Goal: Task Accomplishment & Management: Manage account settings

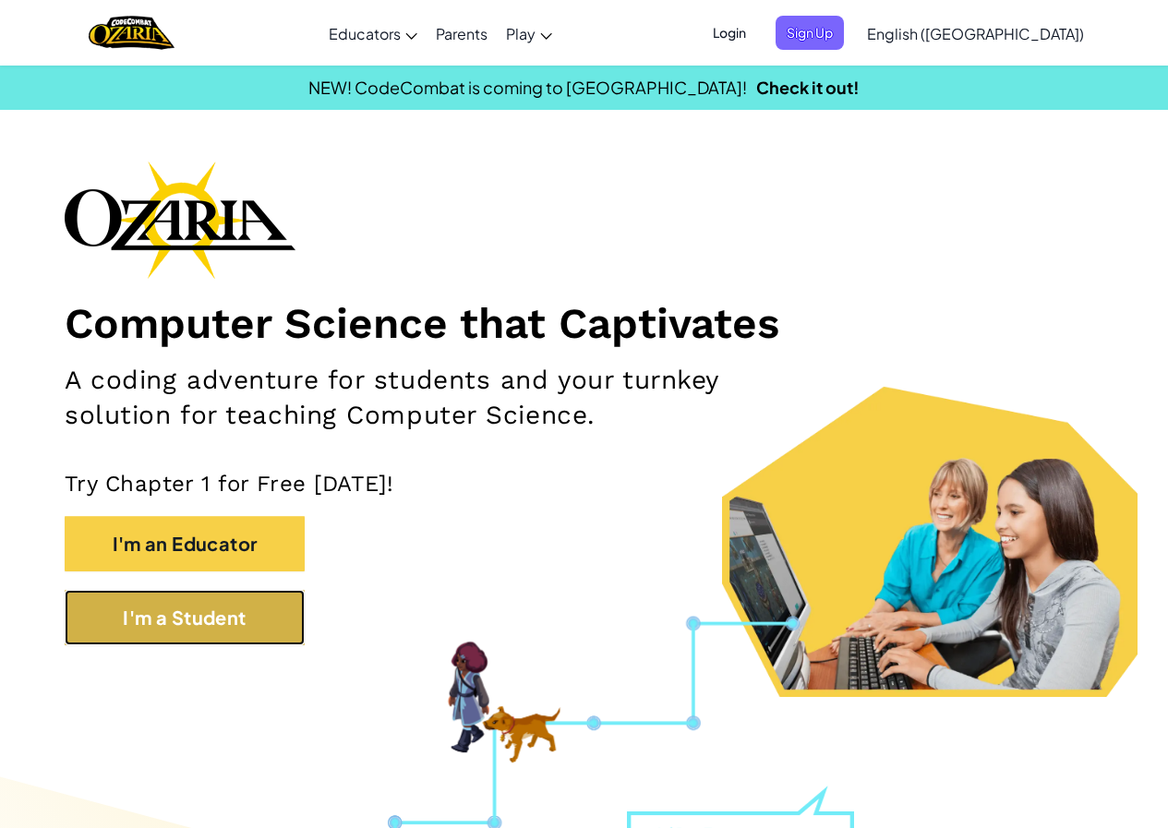
click at [203, 610] on button "I'm a Student" at bounding box center [185, 617] width 240 height 55
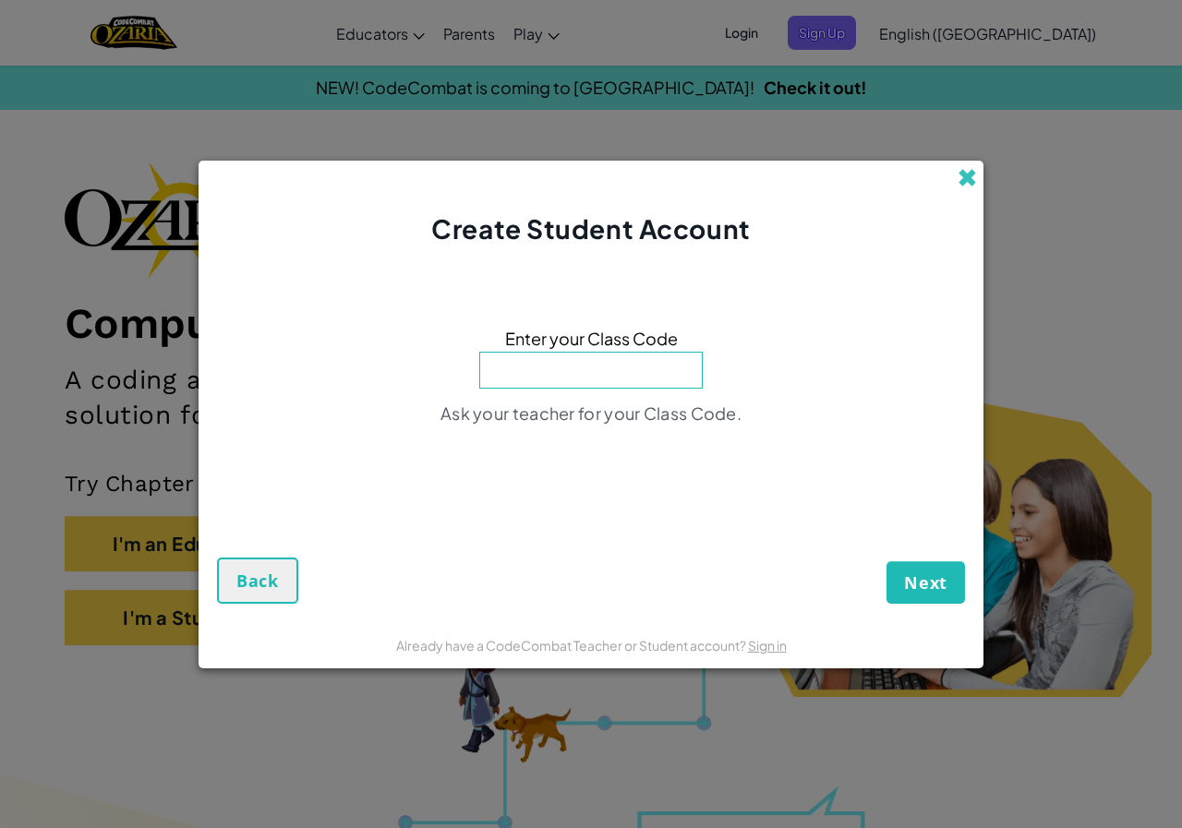
click at [976, 176] on div "Create Student Account" at bounding box center [591, 204] width 785 height 87
click at [970, 179] on span at bounding box center [967, 177] width 19 height 19
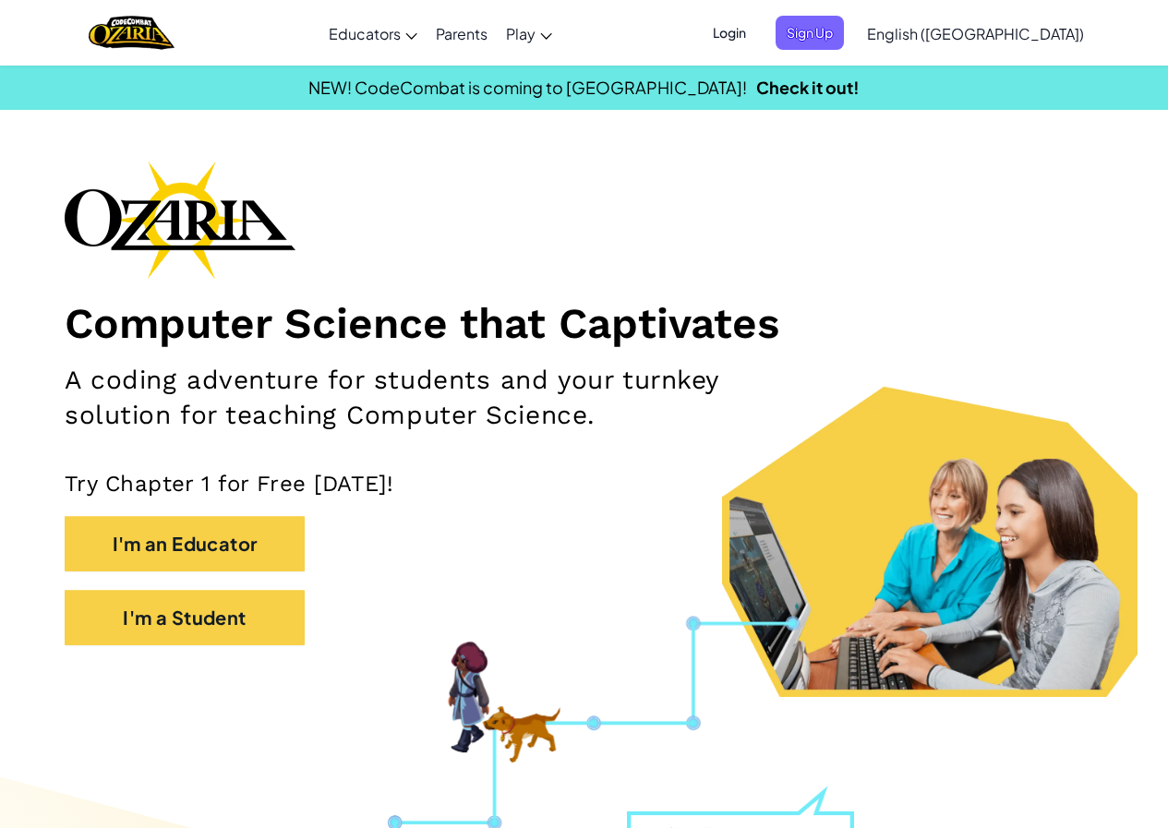
click at [757, 38] on span "Login" at bounding box center [729, 33] width 55 height 34
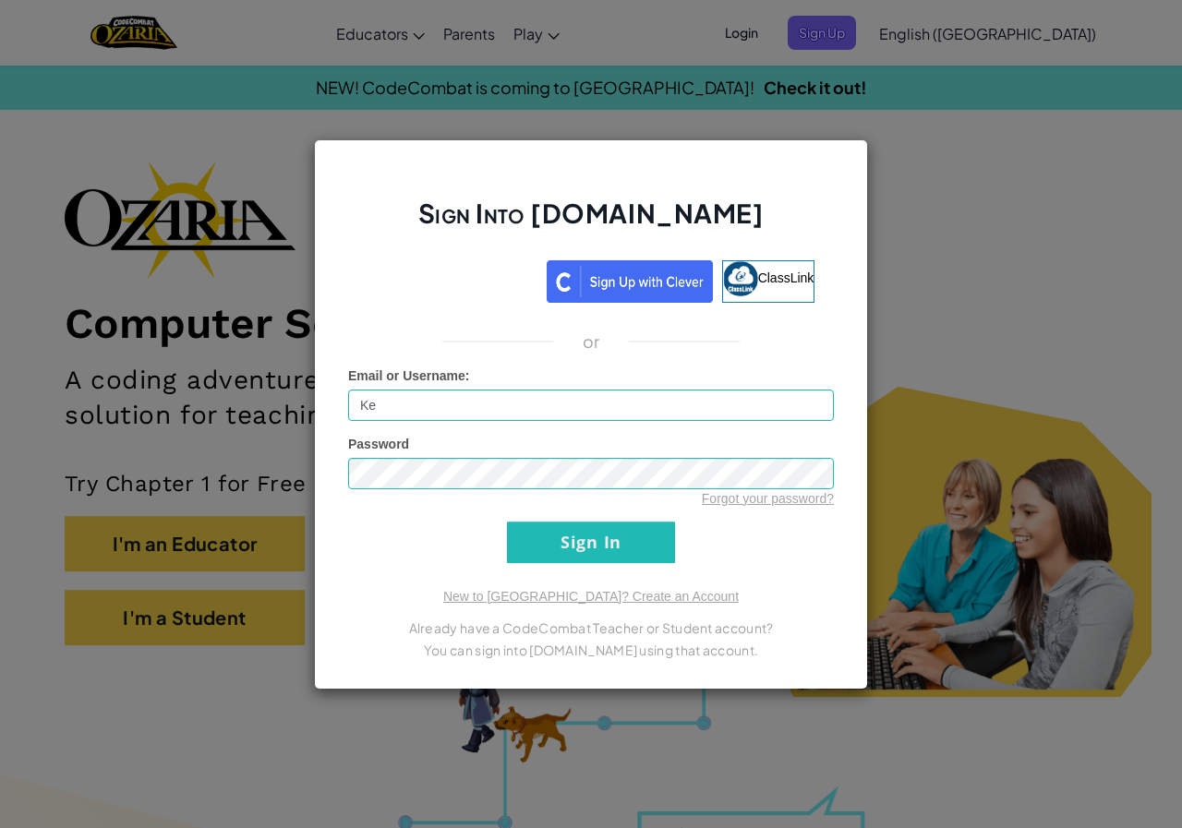
type input "K"
type input "p"
click at [404, 411] on input "Patrickarnold" at bounding box center [591, 405] width 486 height 31
click at [653, 540] on input "Sign In" at bounding box center [591, 543] width 168 height 42
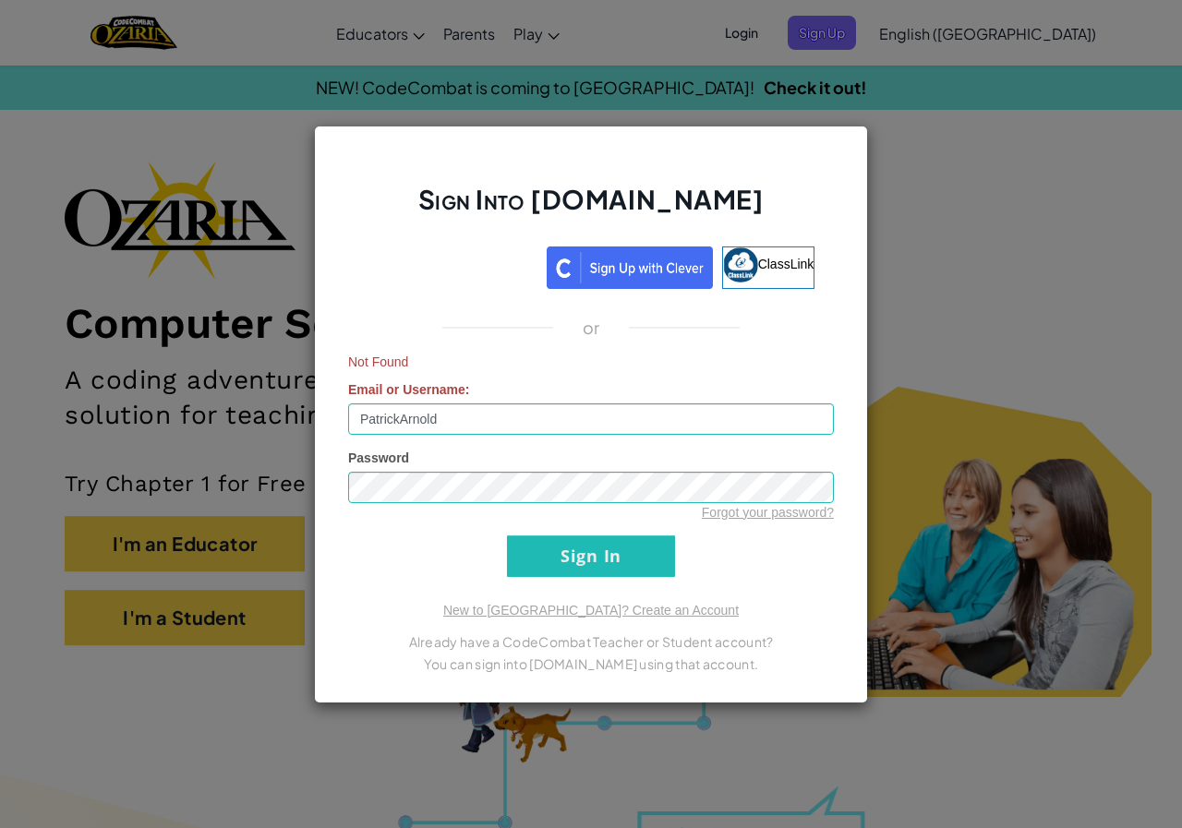
drag, startPoint x: 453, startPoint y: 402, endPoint x: 481, endPoint y: 414, distance: 31.0
click at [464, 407] on div "Not Found Email or Username : [PERSON_NAME]" at bounding box center [591, 394] width 486 height 82
click at [481, 414] on input "PatrickArnold" at bounding box center [591, 419] width 486 height 31
click at [655, 562] on input "Sign In" at bounding box center [591, 557] width 168 height 42
click at [622, 531] on form "Not Found Email or Username : PatrickArn Password Forgot your password? Sign In" at bounding box center [591, 465] width 486 height 224
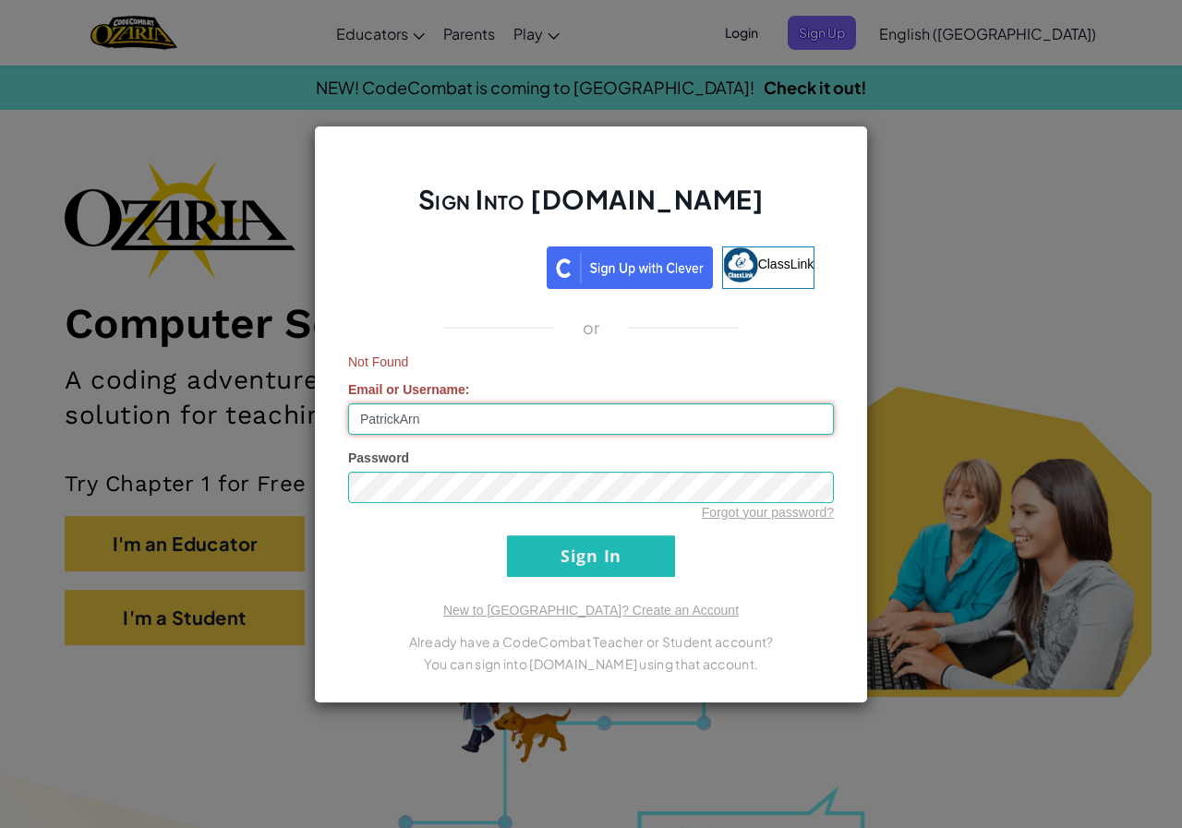
click at [429, 421] on input "PatrickArn" at bounding box center [591, 419] width 486 height 31
type input "P"
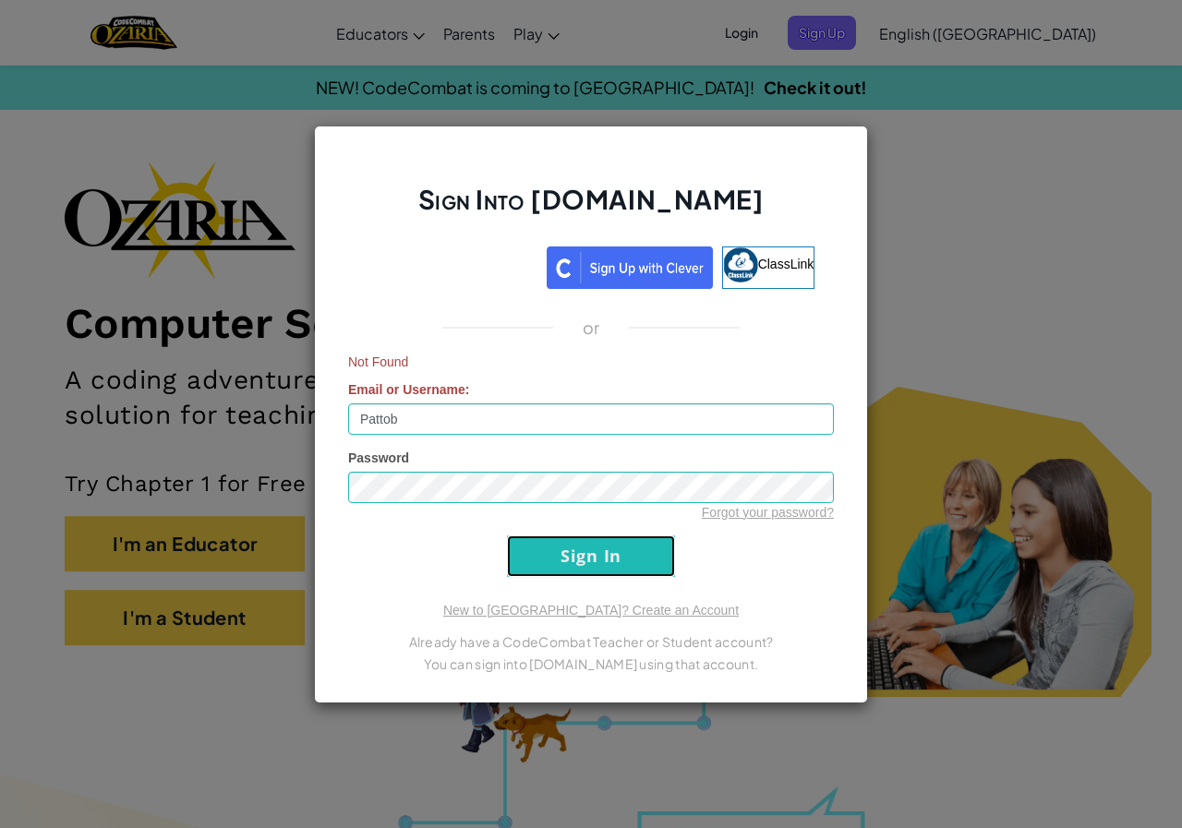
click at [550, 567] on input "Sign In" at bounding box center [591, 557] width 168 height 42
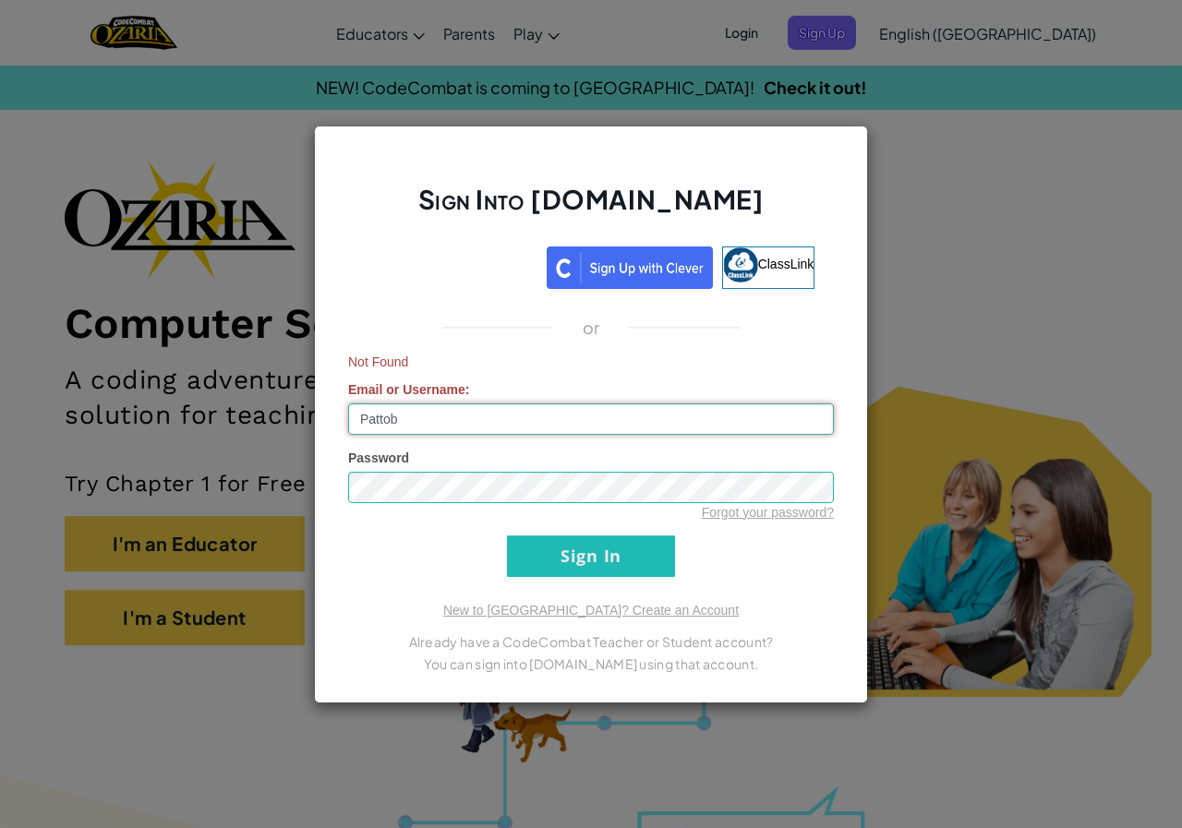
click at [534, 424] on input "Pattob" at bounding box center [591, 419] width 486 height 31
type input "P"
click at [379, 430] on input "Email or Username :" at bounding box center [591, 419] width 486 height 31
click at [489, 426] on input "Email or Username :" at bounding box center [591, 419] width 486 height 31
type input "p"
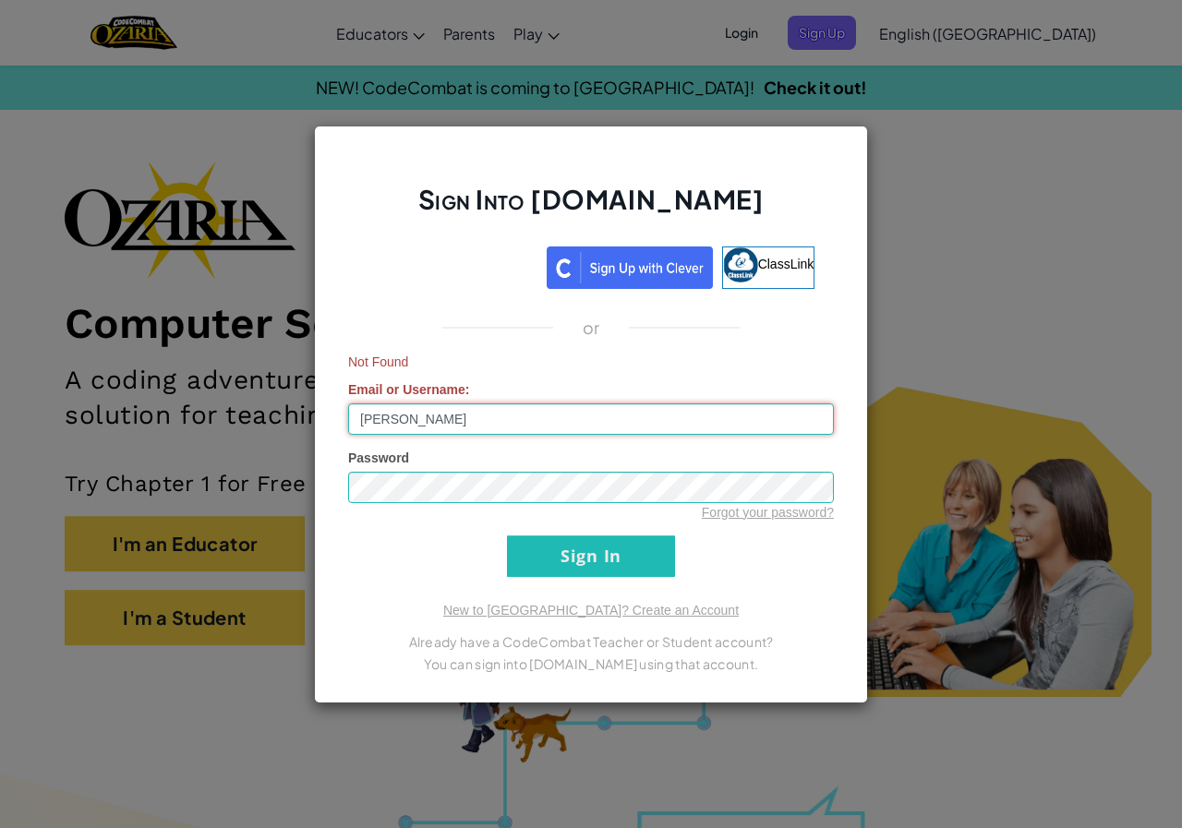
type input "[PERSON_NAME]"
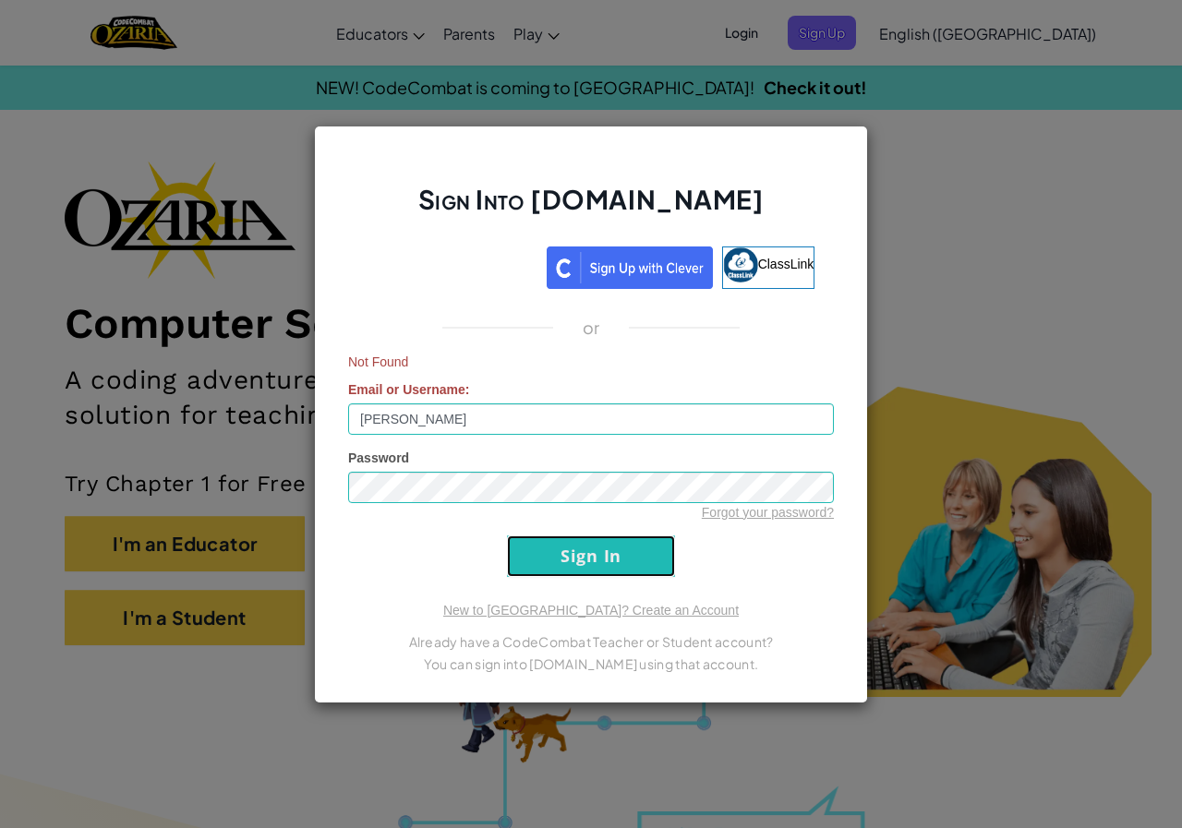
click at [609, 550] on input "Sign In" at bounding box center [591, 557] width 168 height 42
